Goal: Information Seeking & Learning: Learn about a topic

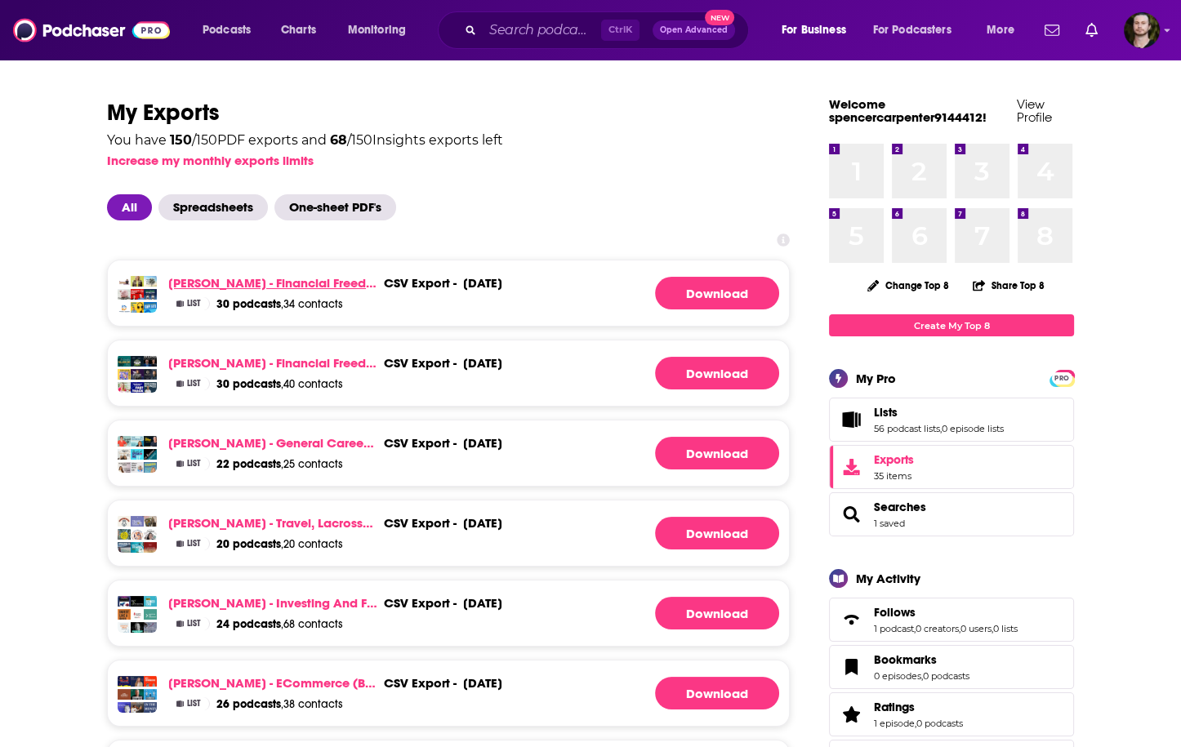
click at [247, 283] on link "[PERSON_NAME] - Financial Freedom, Business, and Real Estate (Batch 2) - Powers…" at bounding box center [272, 283] width 209 height 16
click at [1156, 33] on img "Logged in as OutlierAudio" at bounding box center [1141, 30] width 36 height 36
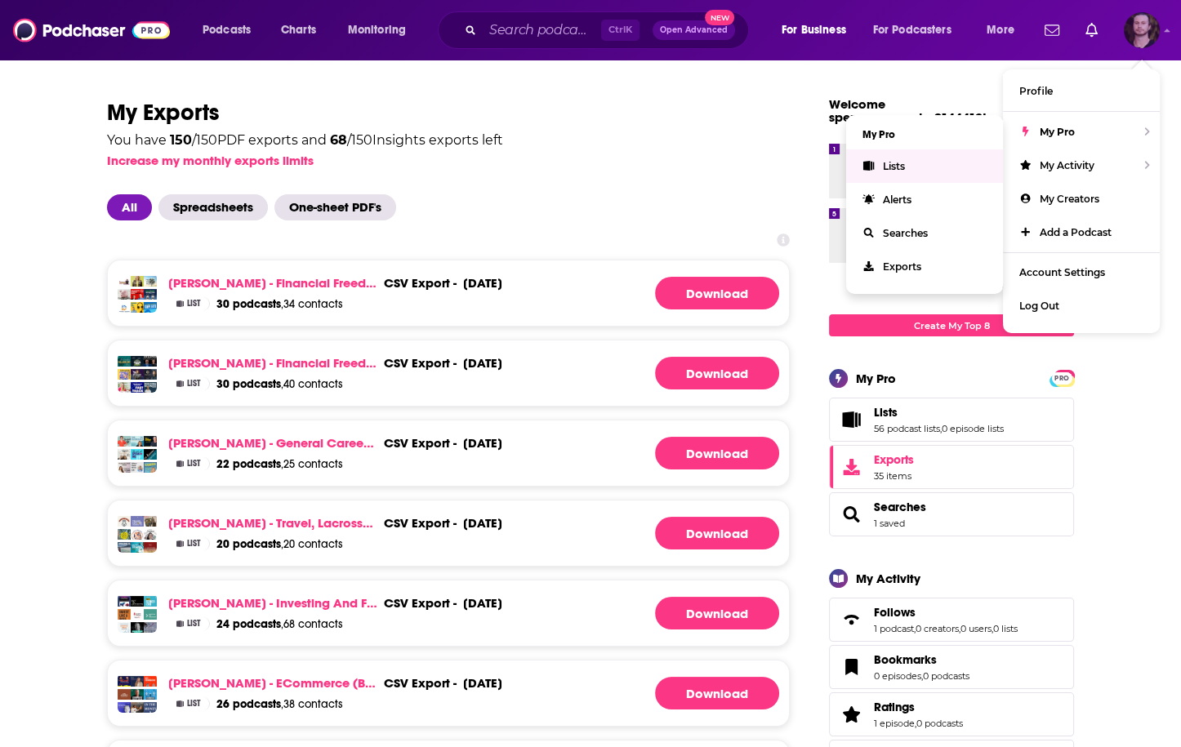
click at [896, 160] on span "Lists" at bounding box center [894, 166] width 22 height 12
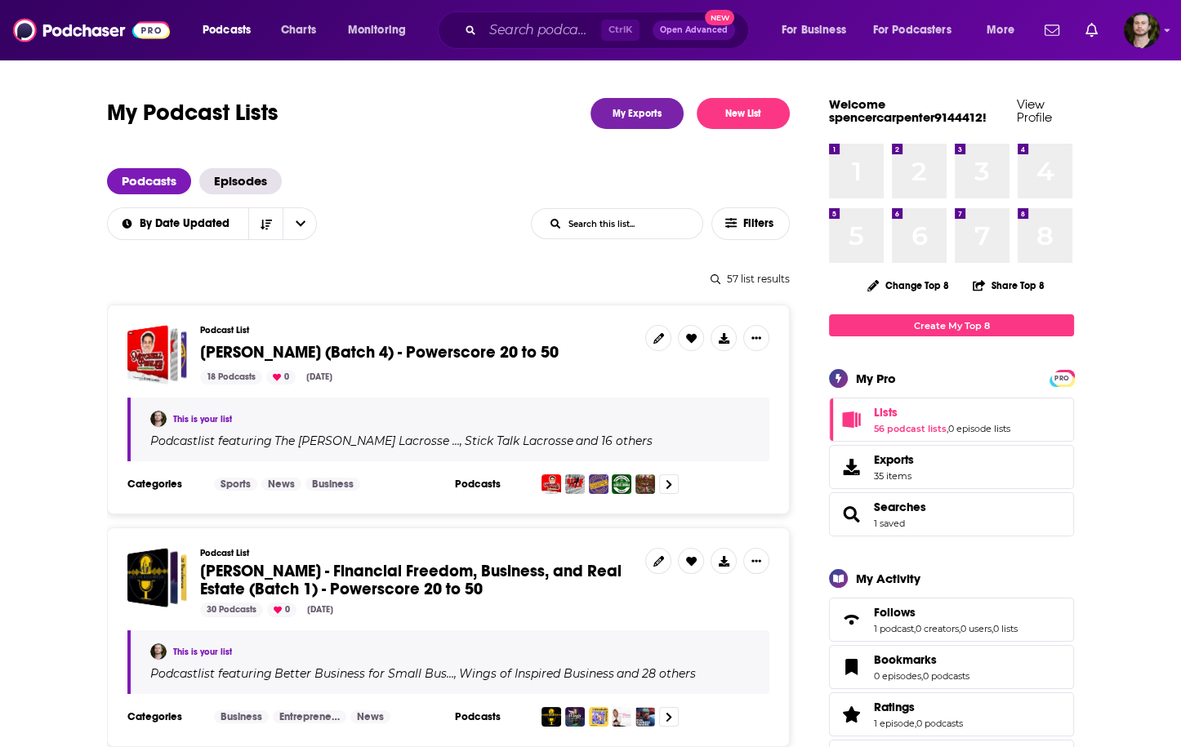
click at [438, 275] on div "57 list results" at bounding box center [448, 279] width 683 height 12
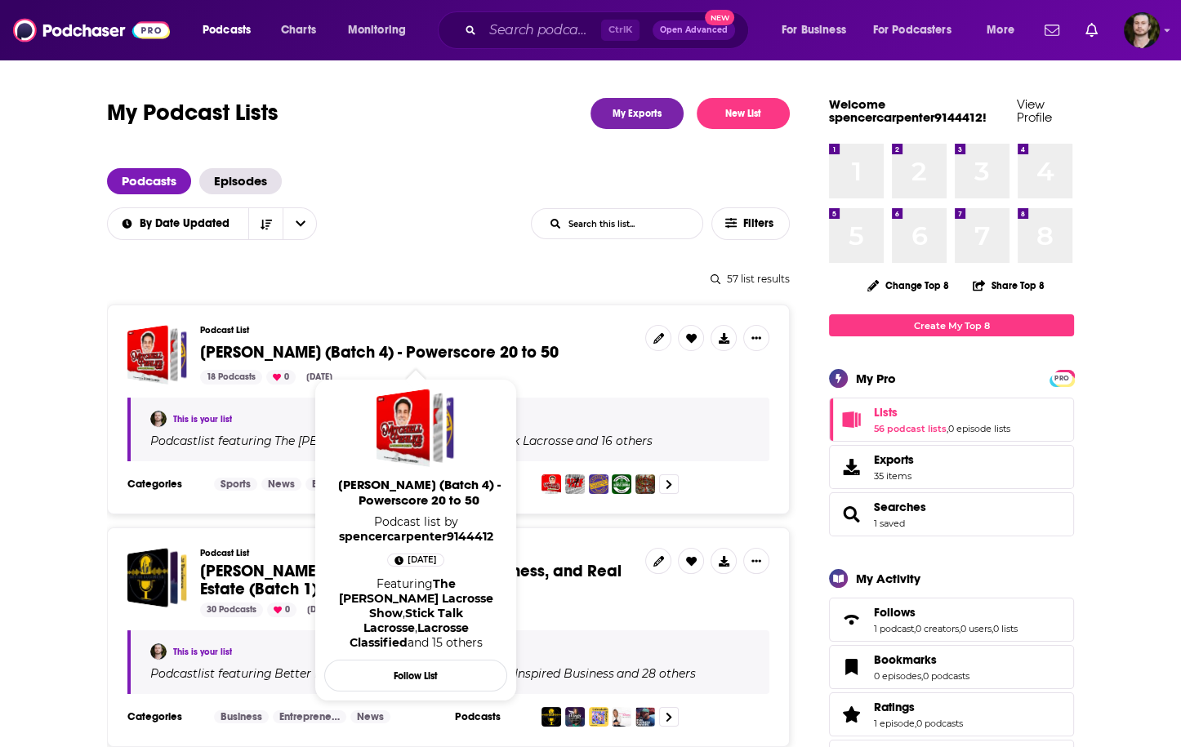
click at [473, 345] on span "Ryan Floyd - Lacrosse (Batch 4) - Powerscore 20 to 50" at bounding box center [379, 352] width 358 height 20
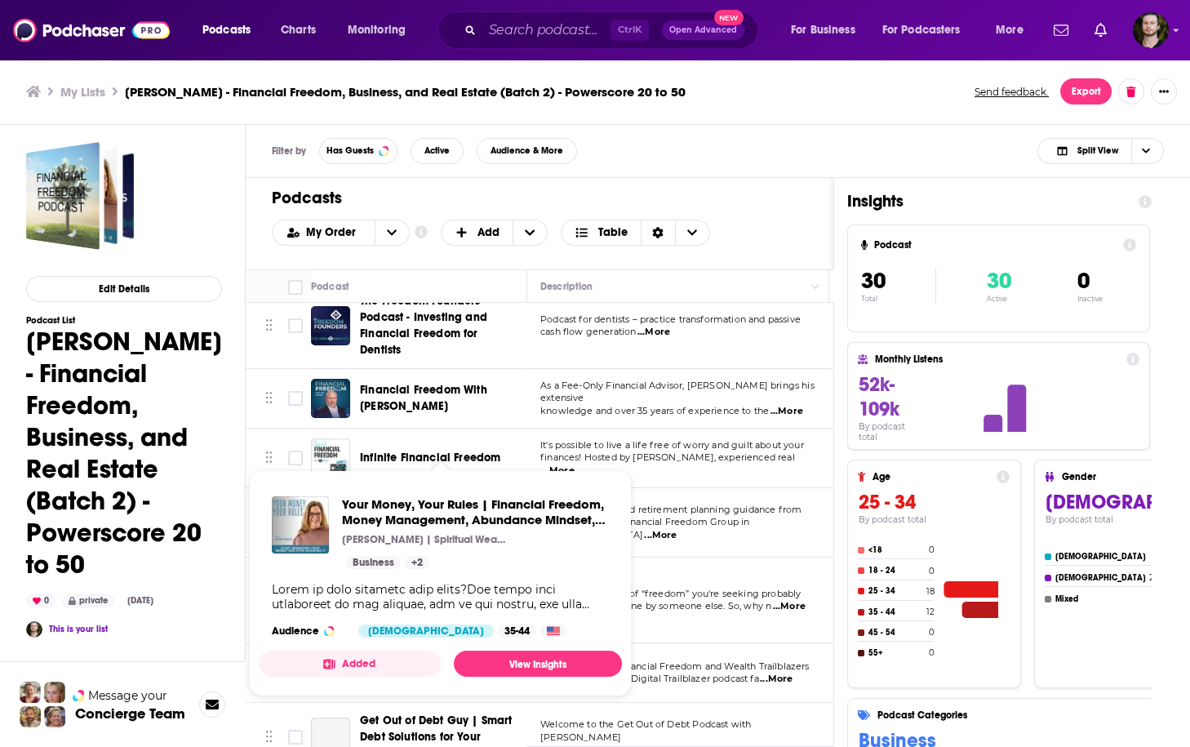
scroll to position [196, 0]
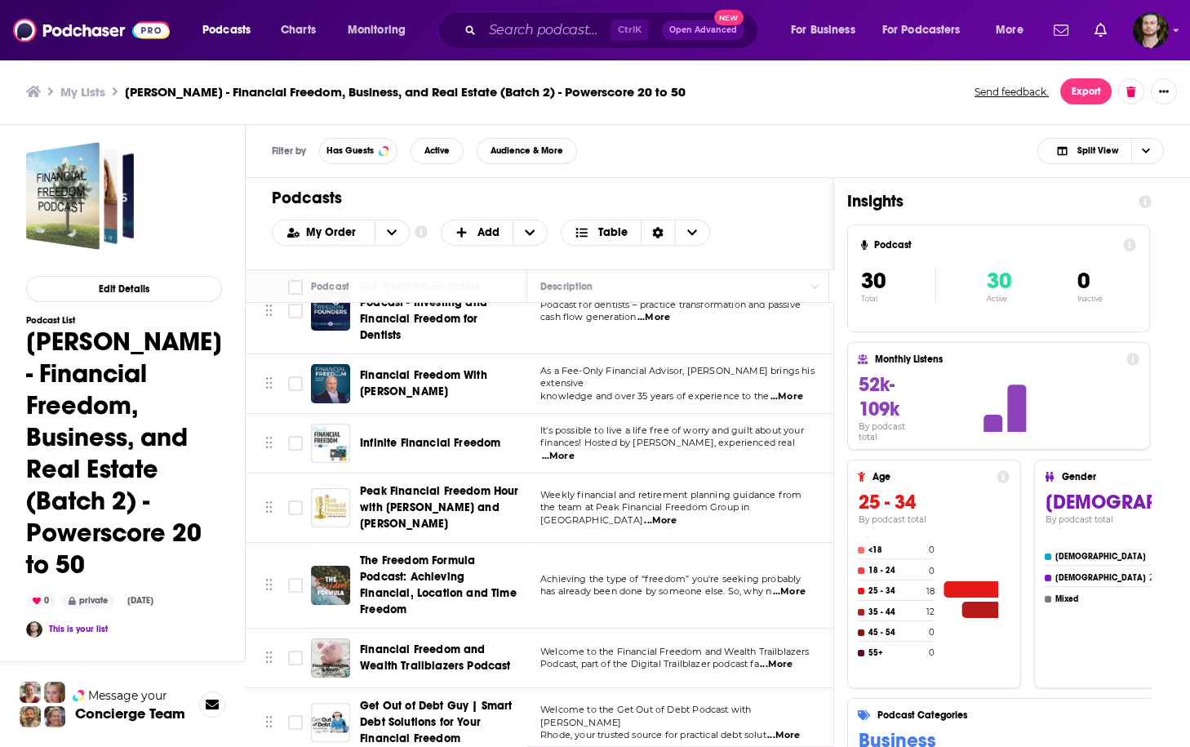
click at [757, 241] on div "My Order Customize Your List Order Select the “My Order” sort and remove all fi…" at bounding box center [540, 233] width 536 height 26
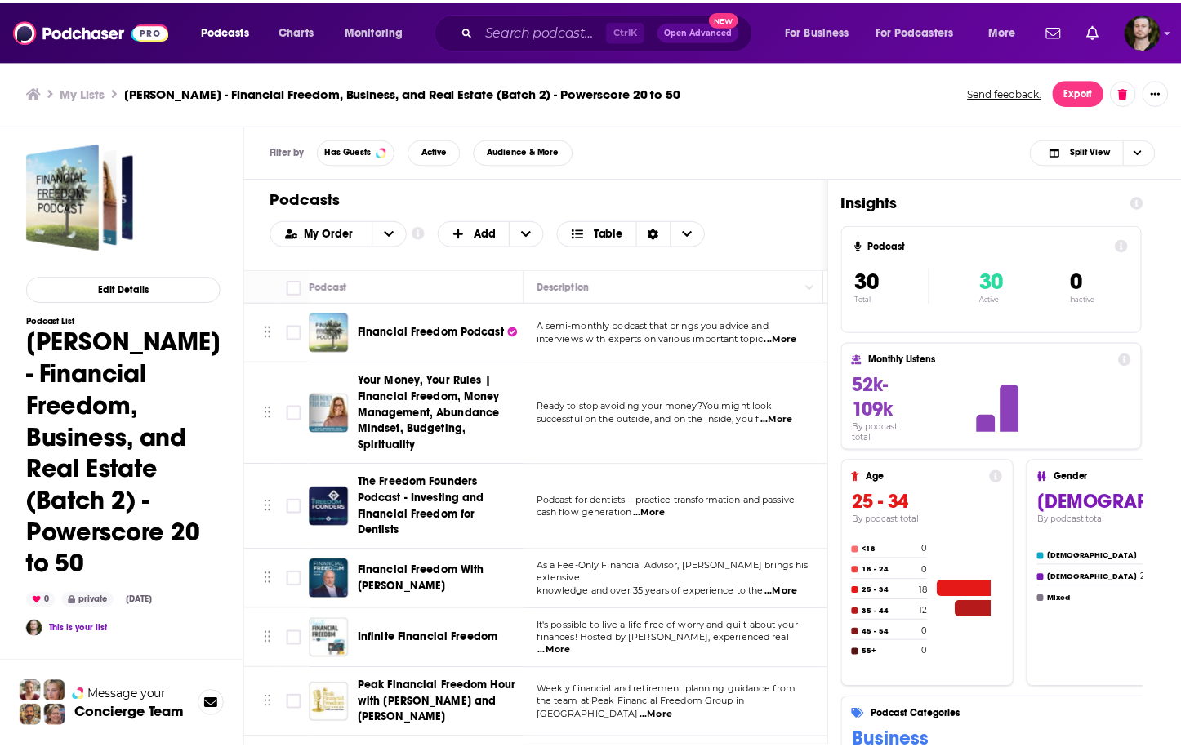
scroll to position [262, 0]
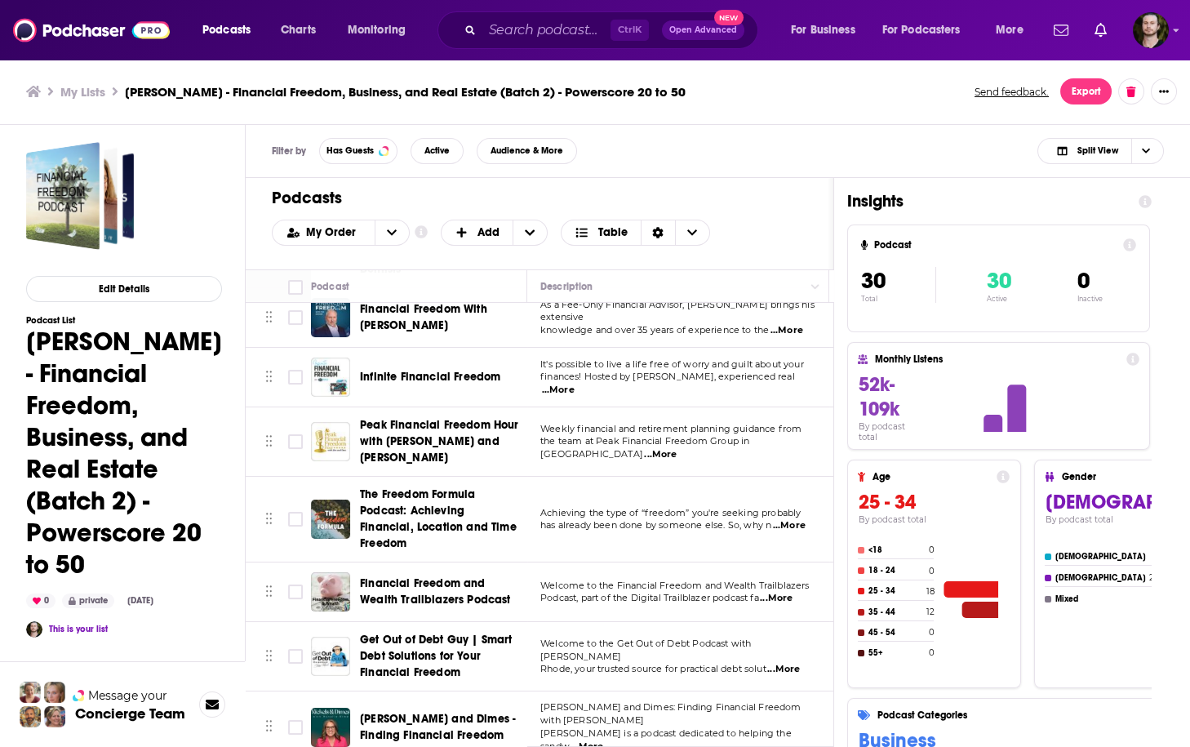
click at [422, 576] on span "Financial Freedom and Wealth Trailblazers Podcast" at bounding box center [441, 592] width 162 height 33
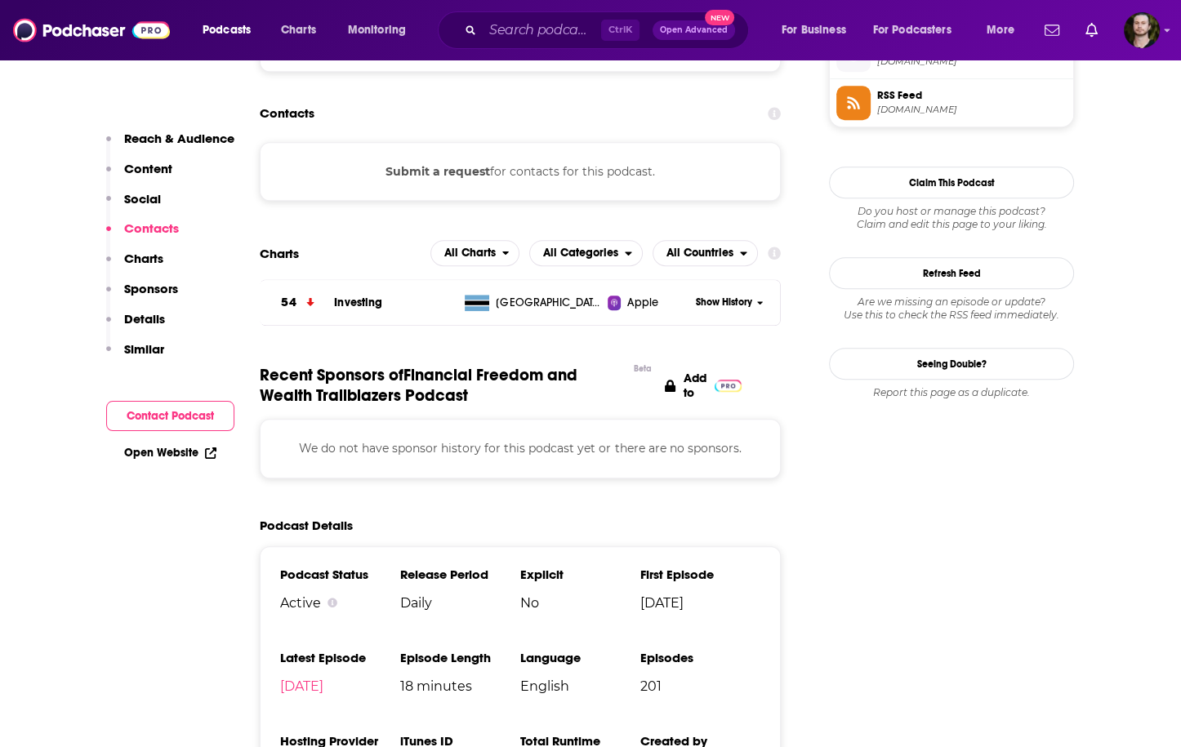
scroll to position [1372, 0]
